Goal: Task Accomplishment & Management: Complete application form

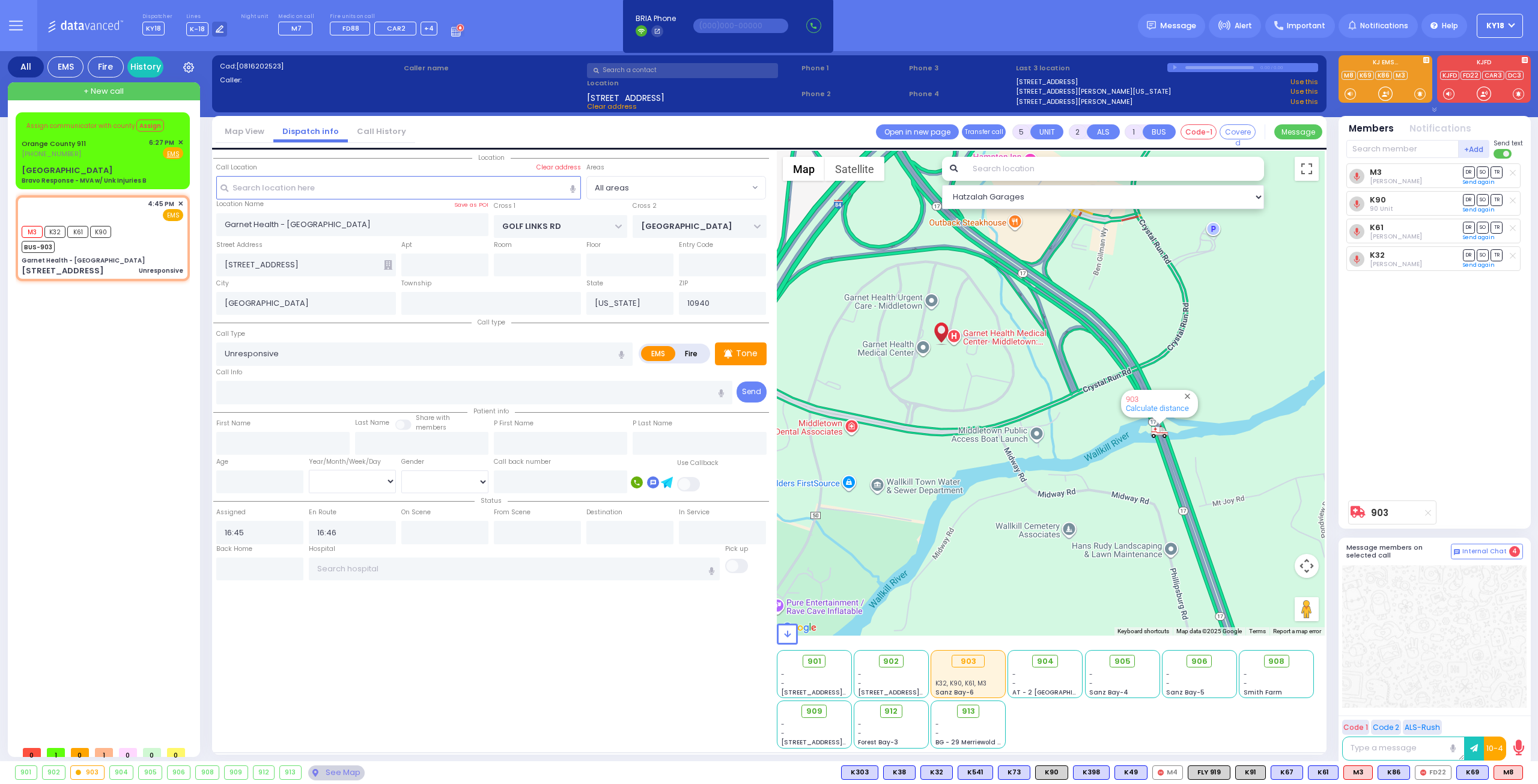
select select
click at [85, 149] on div "Orange County 911" at bounding box center [55, 144] width 68 height 12
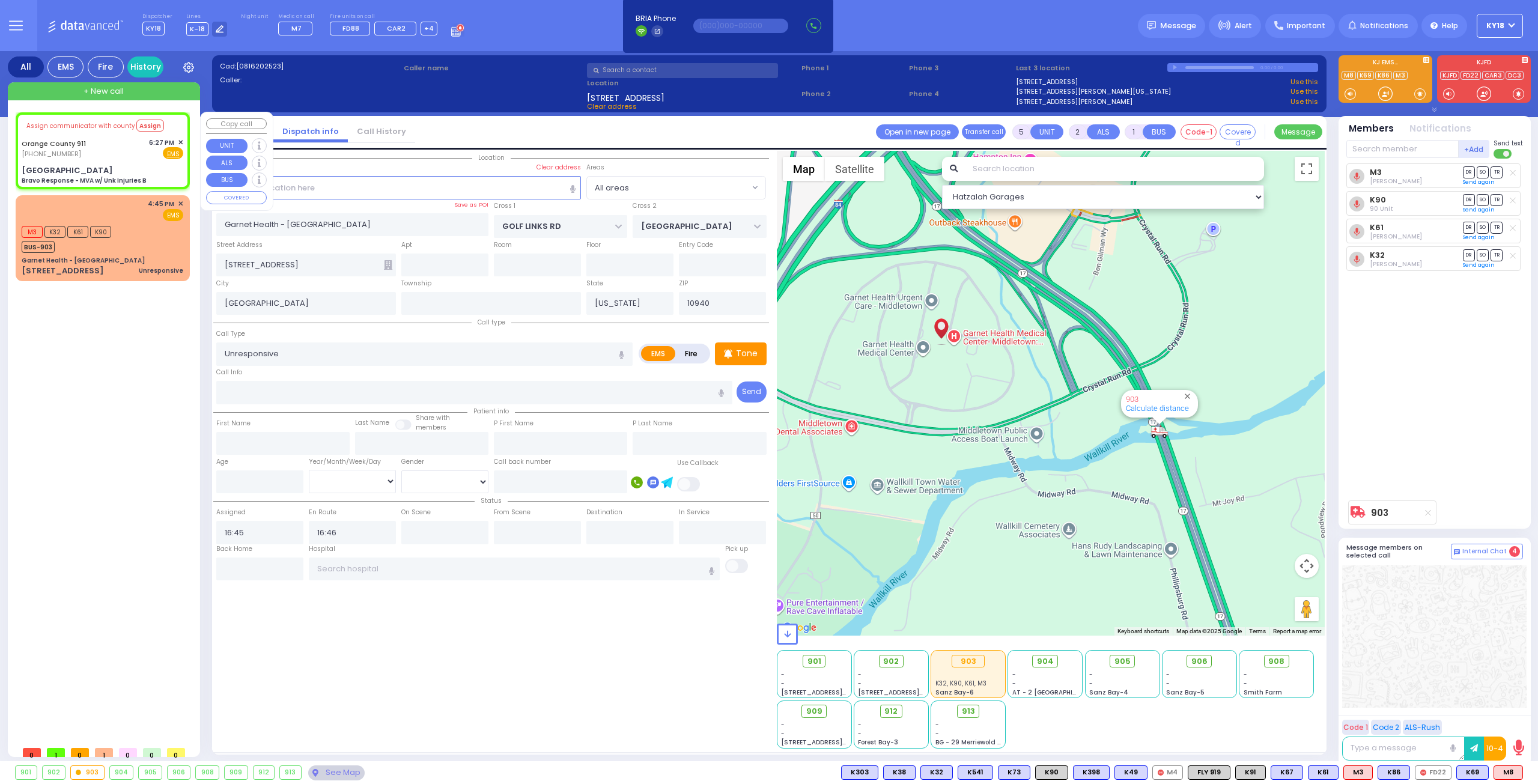
type input "6"
select select
type input "Bravo Response - MVA w/ Unk Injuries B"
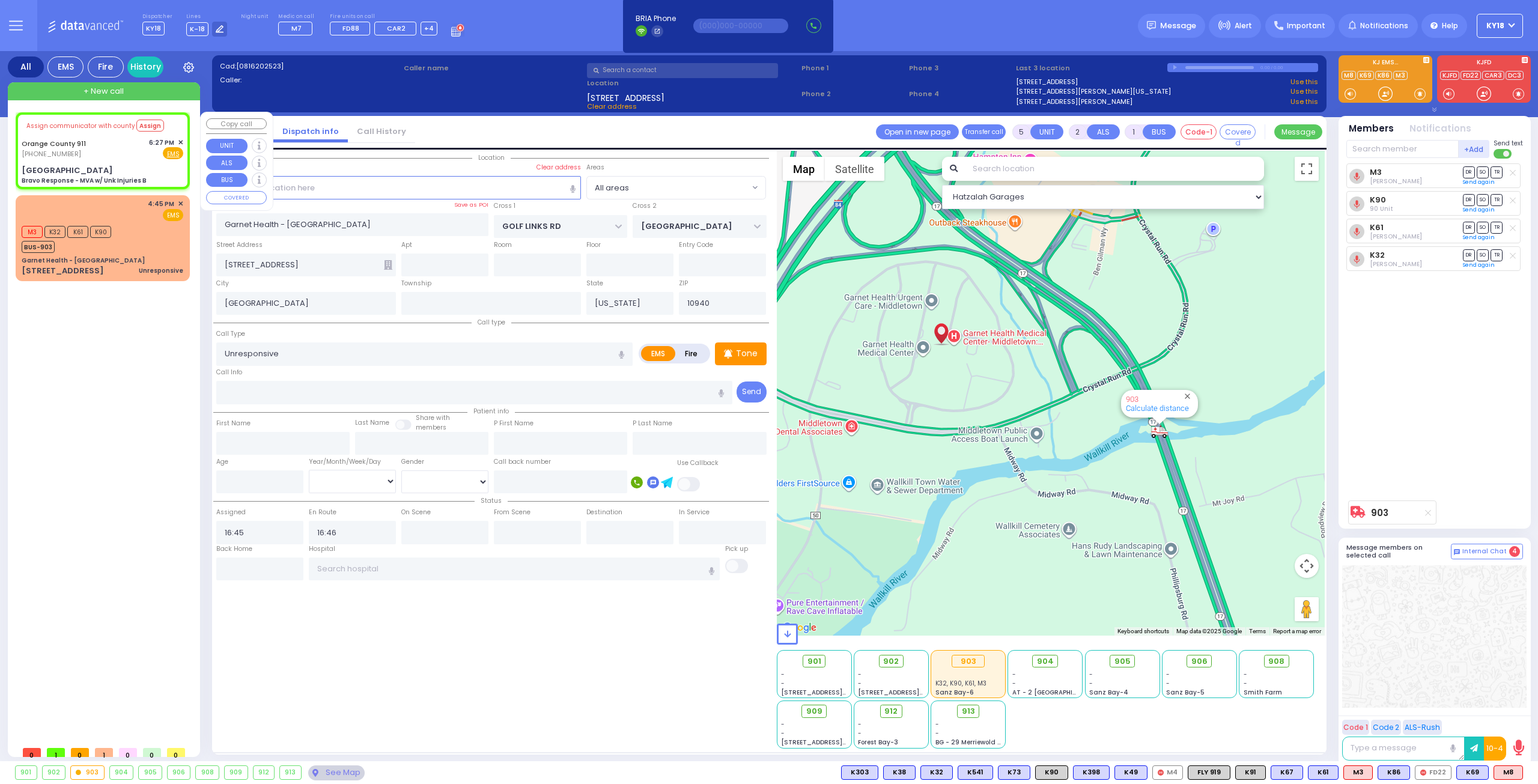
radio input "true"
type input "Nature: : Bravo Response - MVA w/ Unk Injuries B Address: : [STREET_ADDRESS]: :…"
select select
type input "[GEOGRAPHIC_DATA]"
type input "17"
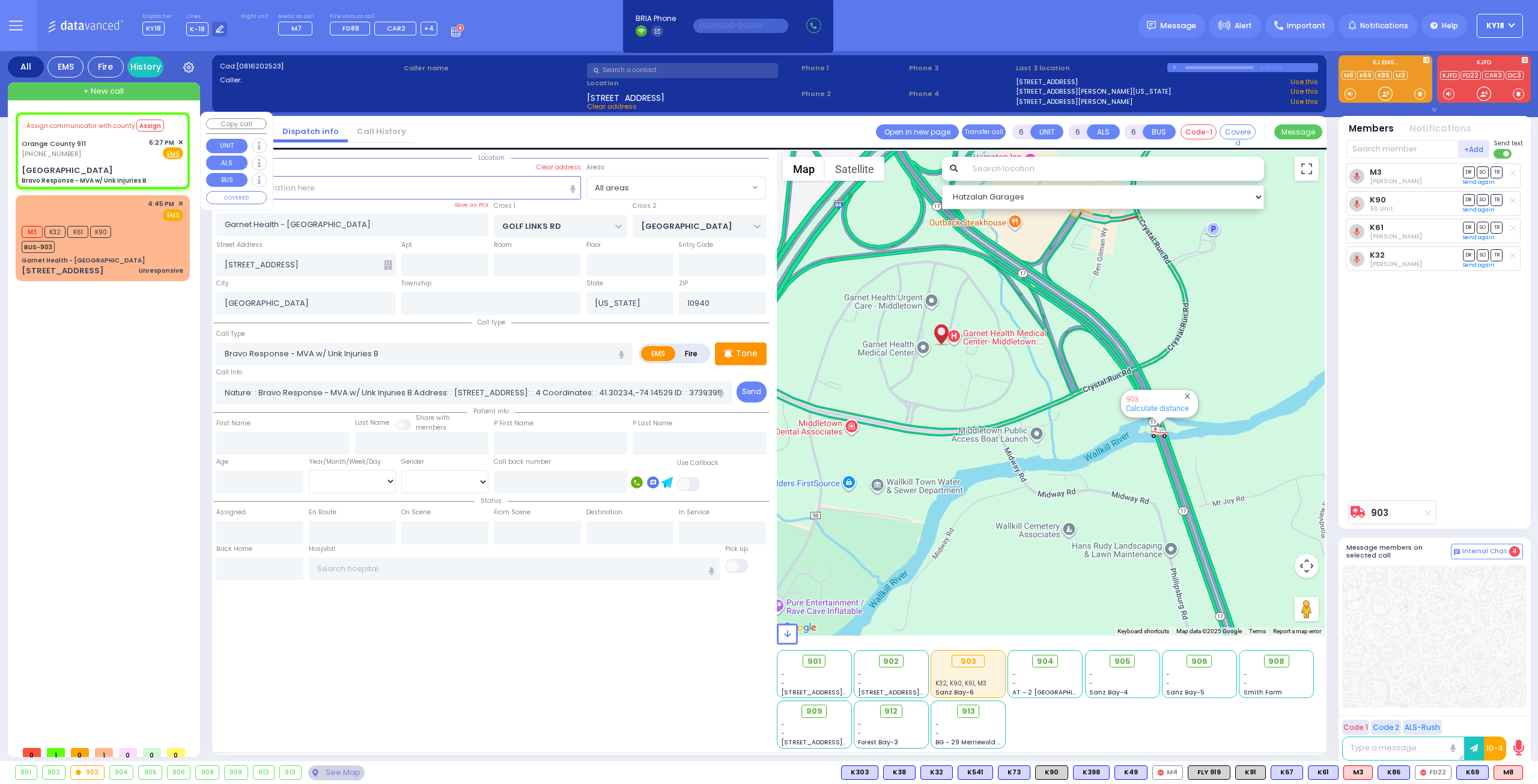
type input "Monroe"
type input "10926"
select select "Hatzalah Garages"
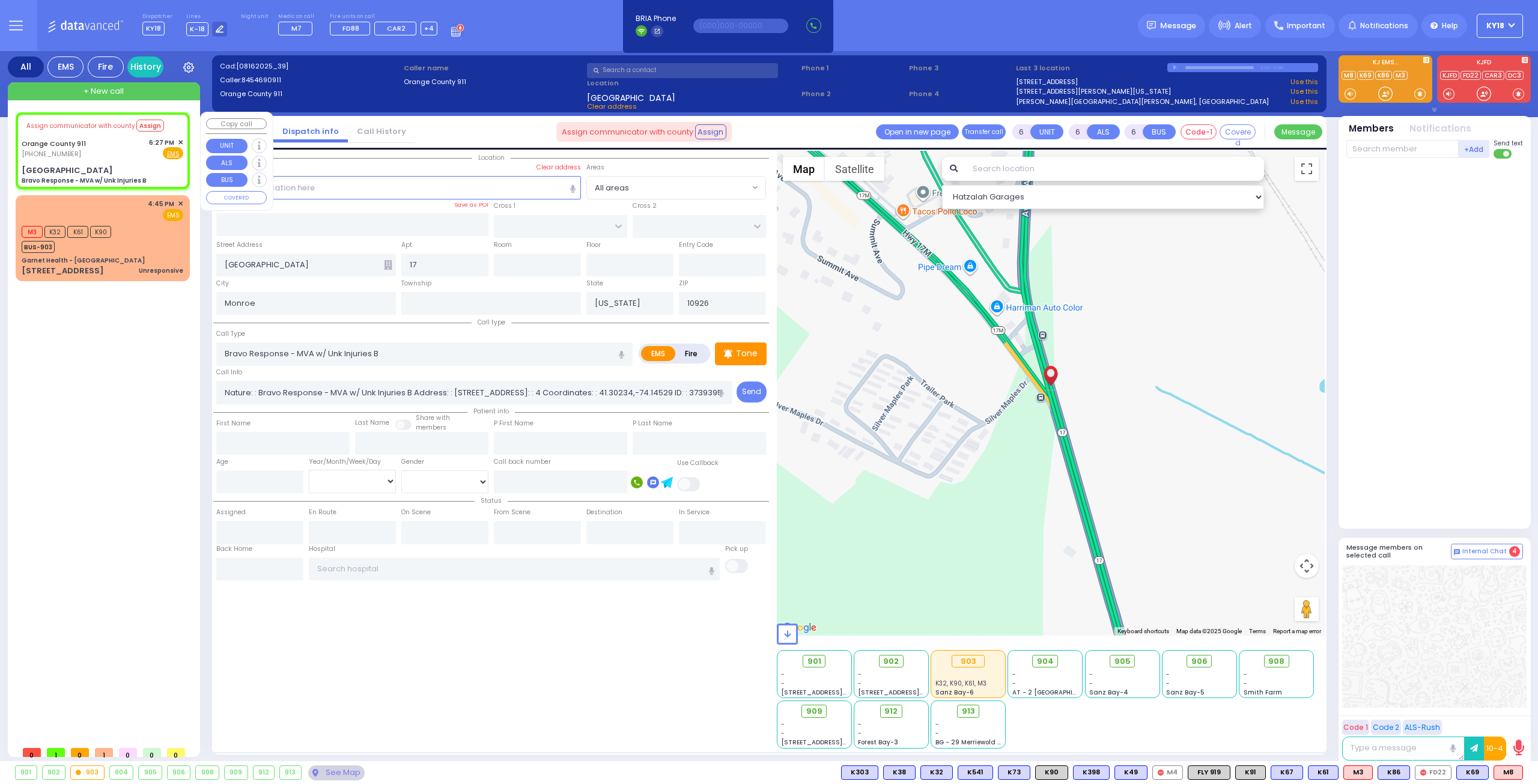
click at [179, 139] on span "✕" at bounding box center [181, 143] width 6 height 11
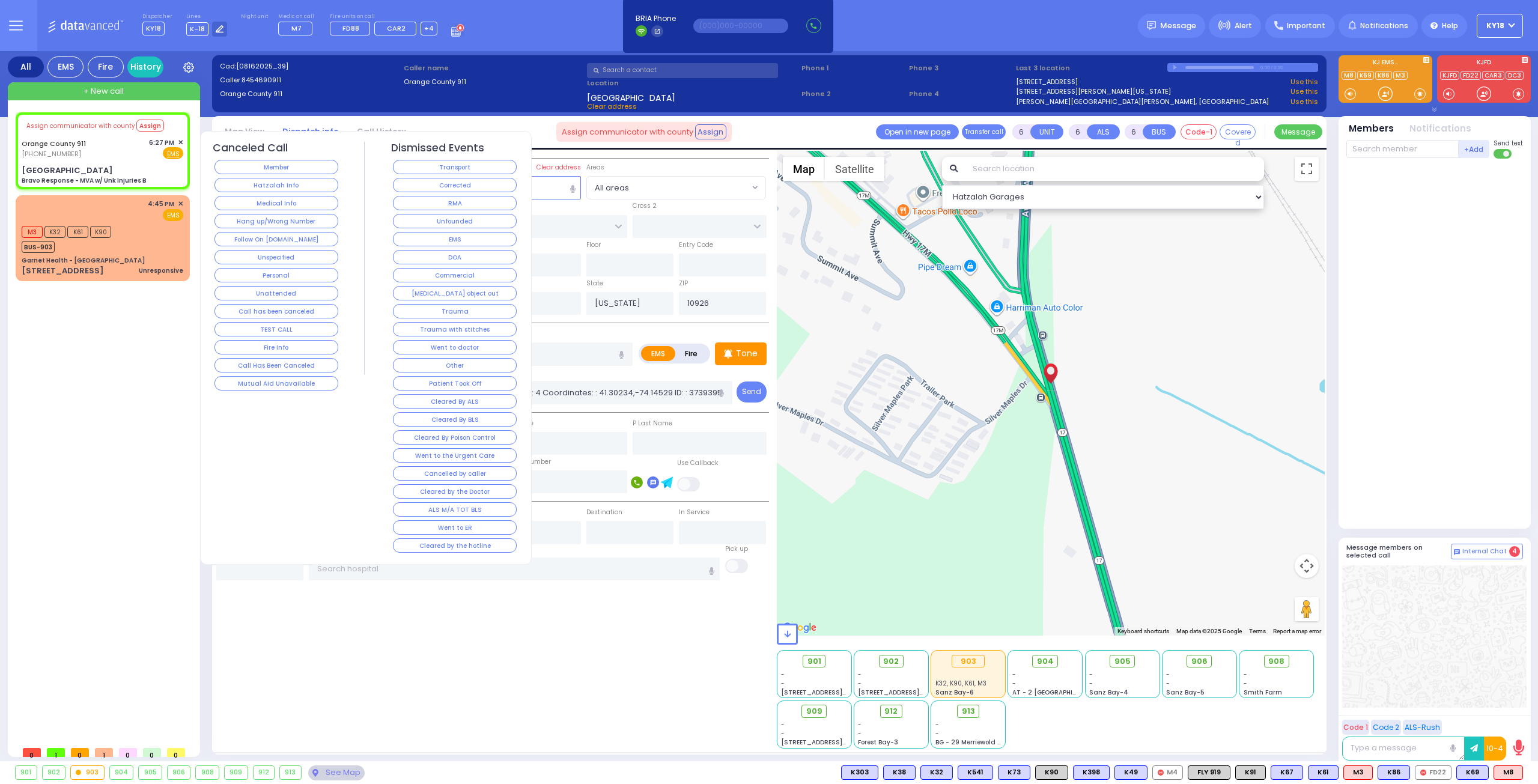
click at [427, 187] on button "Corrected" at bounding box center [454, 185] width 123 height 15
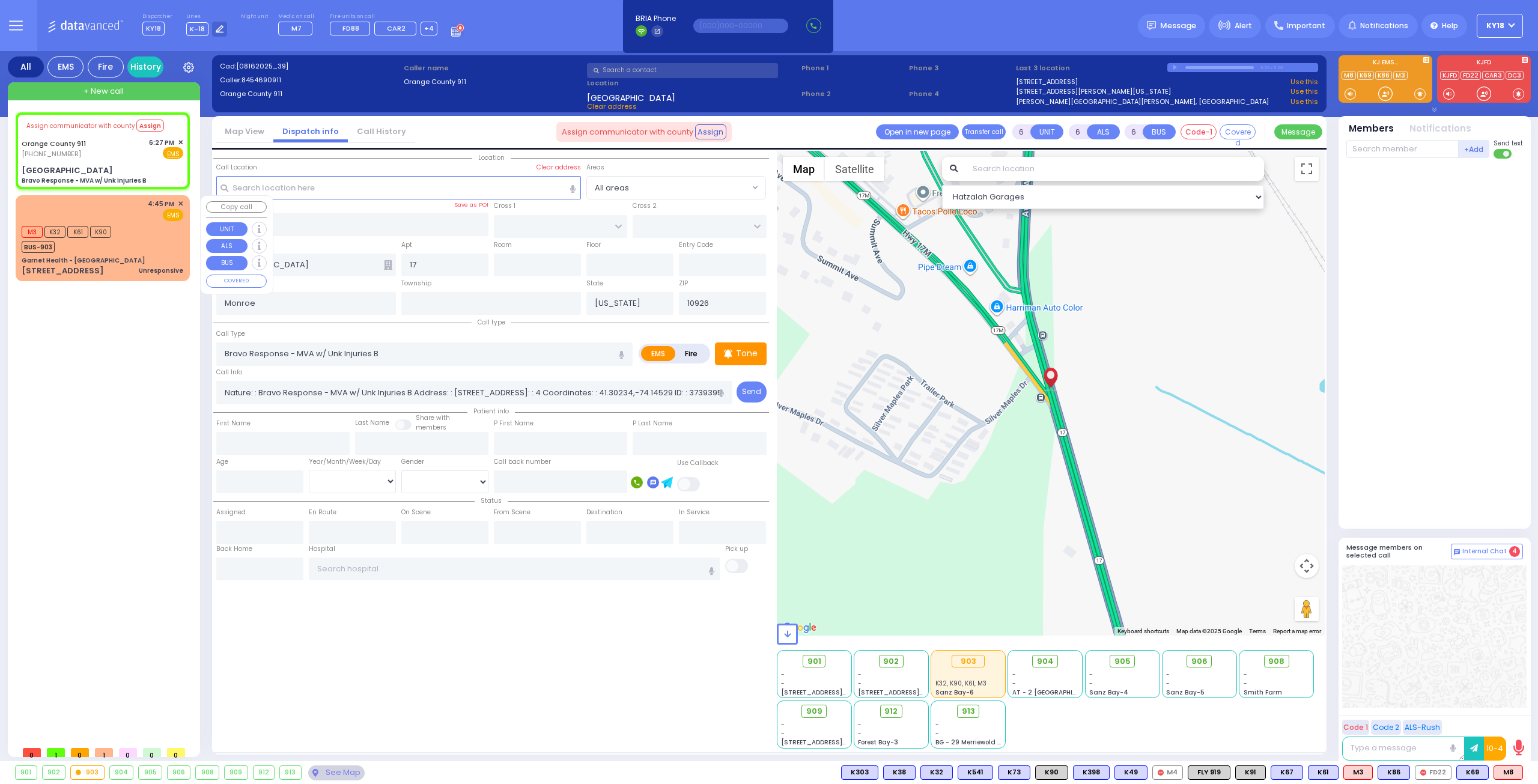
select select
radio input "true"
select select
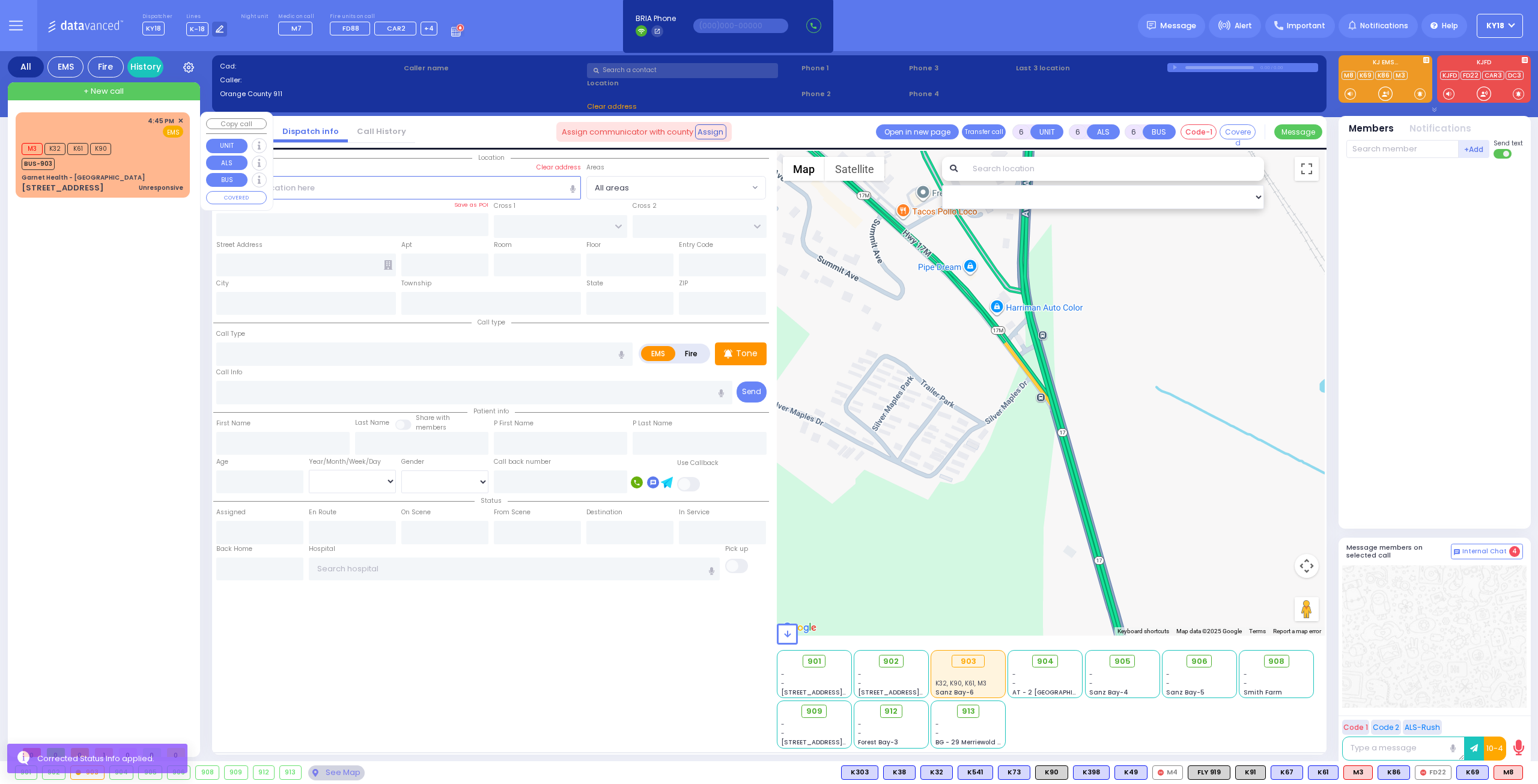
click at [170, 173] on div "Garnet Health - [GEOGRAPHIC_DATA]" at bounding box center [102, 177] width 161 height 9
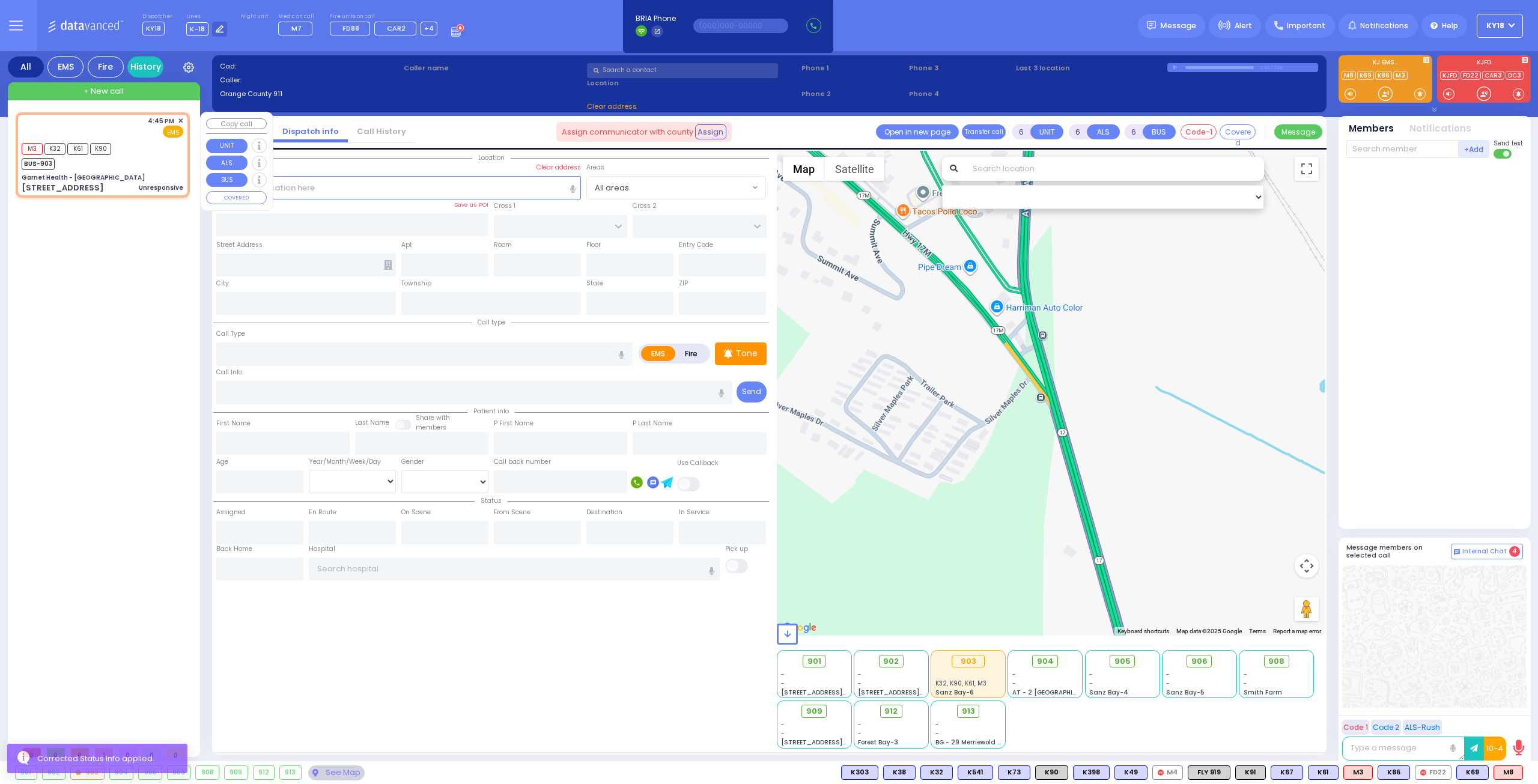
type input "5"
type input "2"
type input "1"
select select
type input "Unresponsive"
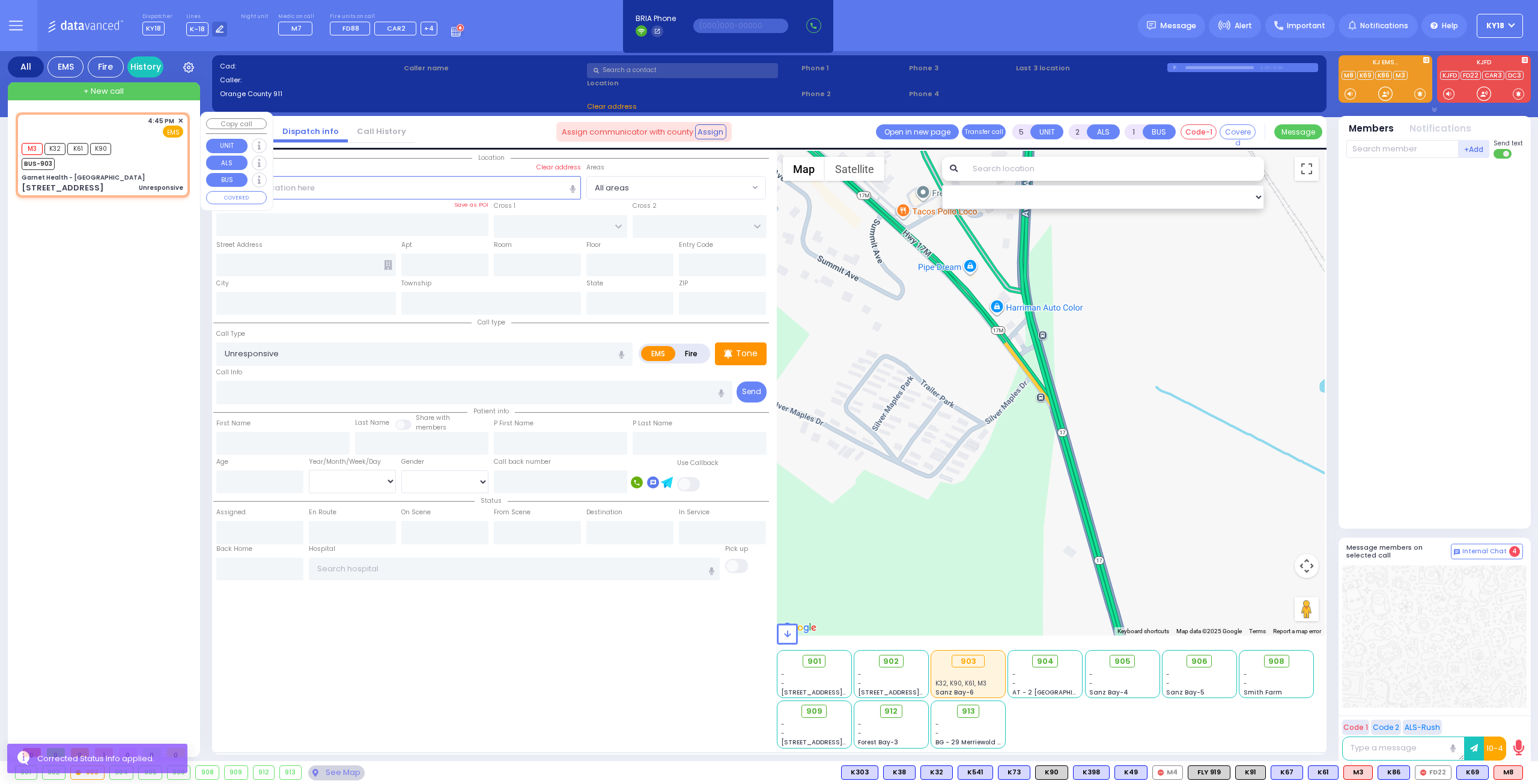
radio input "true"
select select
type input "16:45"
type input "16:46"
select select "Hatzalah Garages"
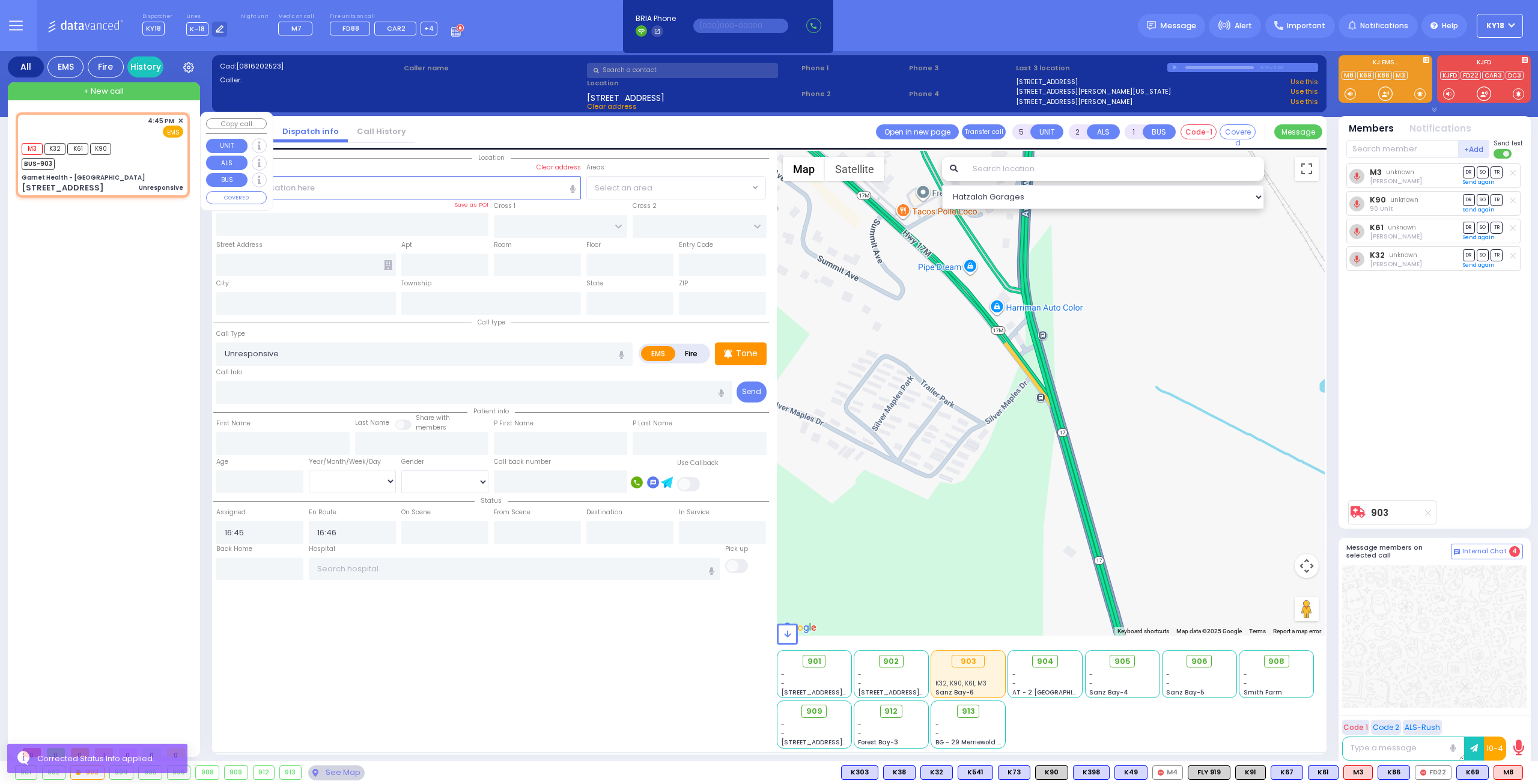
type input "Garnet Health - [GEOGRAPHIC_DATA]"
type input "GOLF LINKS RD"
type input "[GEOGRAPHIC_DATA]"
type input "[STREET_ADDRESS]"
type input "[GEOGRAPHIC_DATA]"
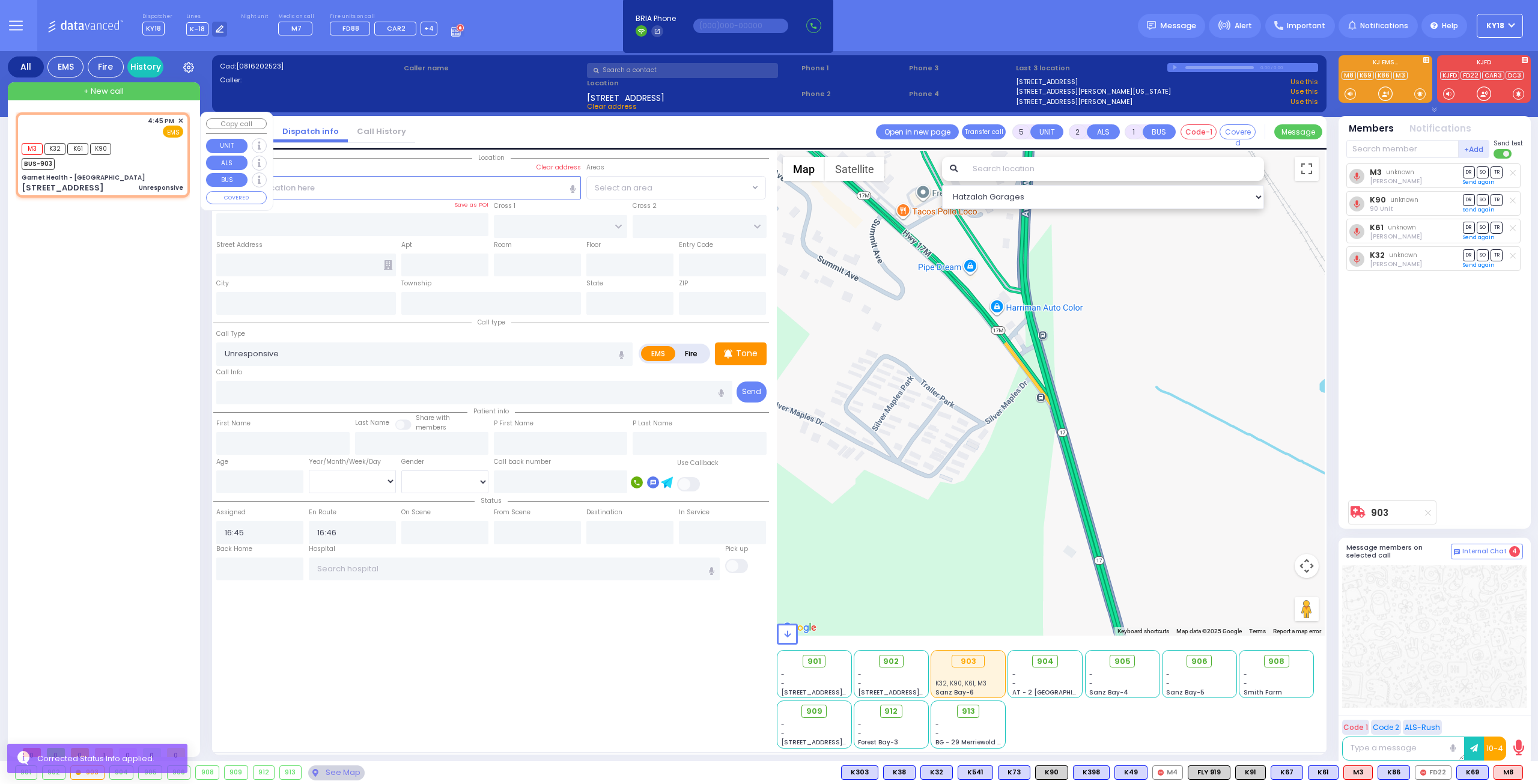
type input "[US_STATE]"
type input "10940"
